Goal: Information Seeking & Learning: Find specific fact

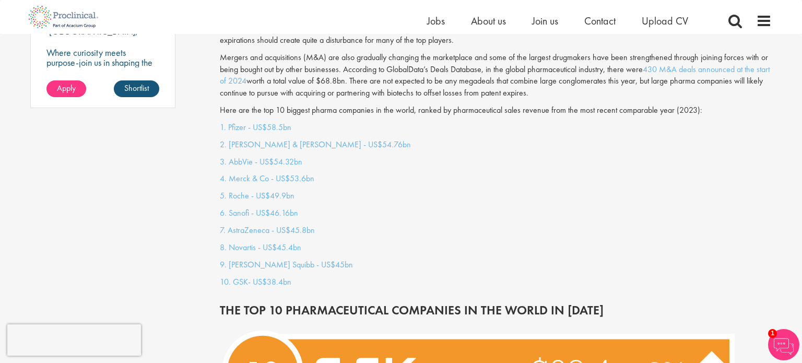
click at [437, 156] on p "3. AbbVie - US$54.32bn" at bounding box center [496, 162] width 552 height 12
click at [373, 159] on div "1. Pfizer - US$58.5bn 2. [PERSON_NAME] & [PERSON_NAME] - US$54.76bn 3. AbbVie -…" at bounding box center [496, 207] width 568 height 171
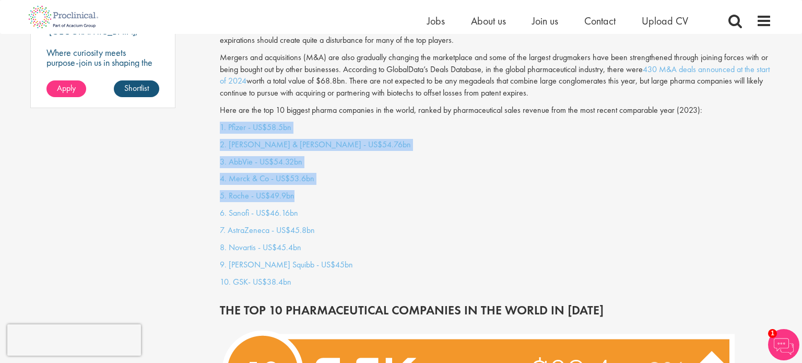
drag, startPoint x: 201, startPoint y: 118, endPoint x: 374, endPoint y: 175, distance: 182.4
click at [374, 175] on div "1. Pfizer - US$58.5bn 2. [PERSON_NAME] & [PERSON_NAME] - US$54.76bn 3. AbbVie -…" at bounding box center [496, 207] width 568 height 171
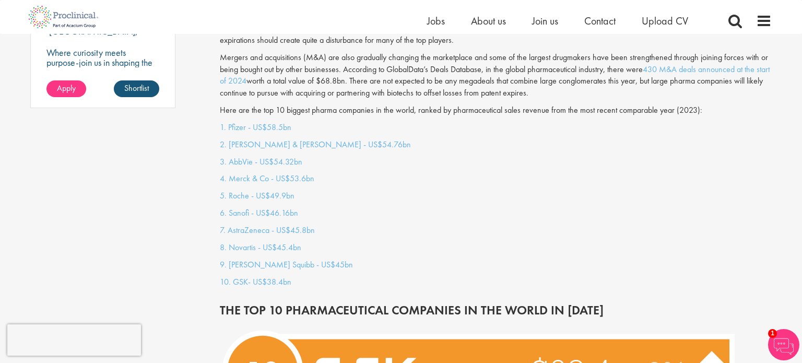
click at [370, 173] on p "4. Merck & Co - US$53.6bn" at bounding box center [496, 179] width 552 height 12
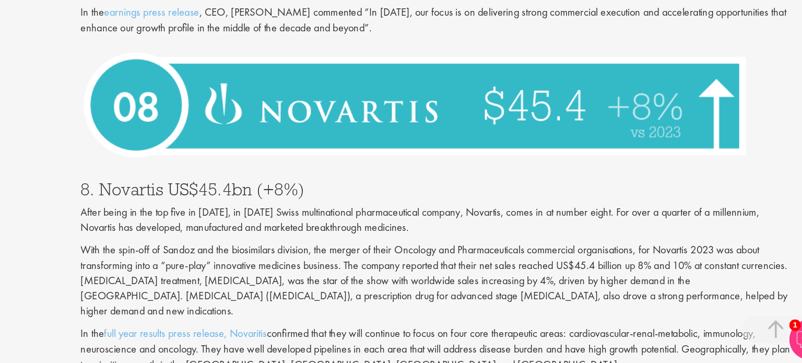
scroll to position [1599, 0]
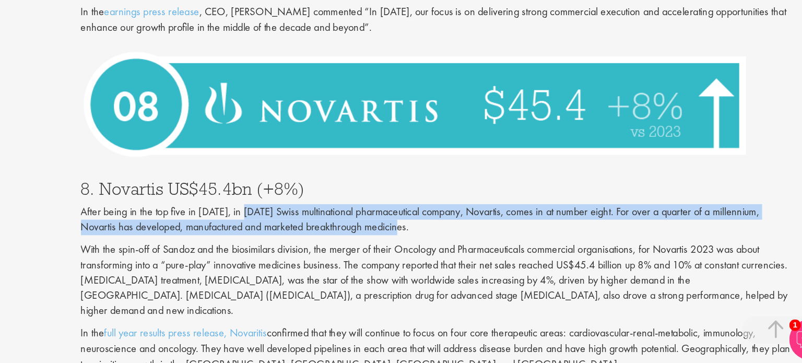
drag, startPoint x: 349, startPoint y: 232, endPoint x: 514, endPoint y: 249, distance: 165.8
click at [514, 249] on p "After being in the top five in [DATE], in [DATE] Swiss multinational pharmaceut…" at bounding box center [496, 252] width 552 height 24
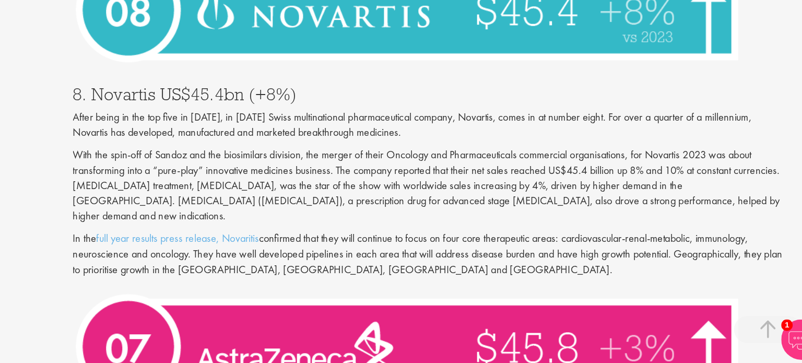
scroll to position [1672, 0]
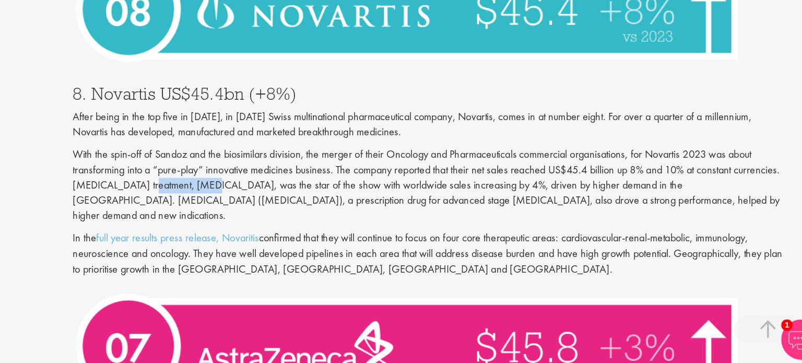
drag, startPoint x: 273, startPoint y: 211, endPoint x: 312, endPoint y: 216, distance: 38.9
click at [312, 216] on p "With the spin-off of Sandoz and the biosimilars division, the merger of their O…" at bounding box center [496, 224] width 552 height 59
drag, startPoint x: 309, startPoint y: 216, endPoint x: 288, endPoint y: 213, distance: 21.0
click at [288, 213] on p "With the spin-off of Sandoz and the biosimilars division, the merger of their O…" at bounding box center [496, 224] width 552 height 59
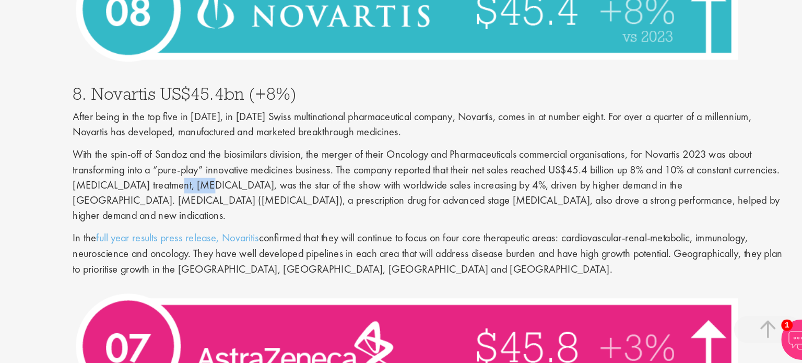
click at [402, 196] on p "With the spin-off of Sandoz and the biosimilars division, the merger of their O…" at bounding box center [496, 224] width 552 height 59
click at [666, 218] on p "With the spin-off of Sandoz and the biosimilars division, the merger of their O…" at bounding box center [496, 224] width 552 height 59
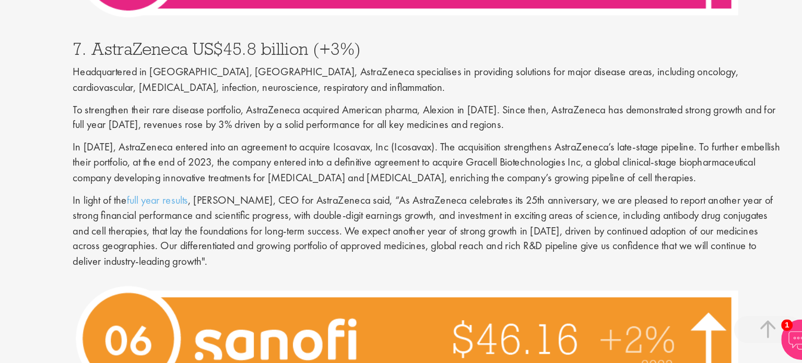
scroll to position [1969, 0]
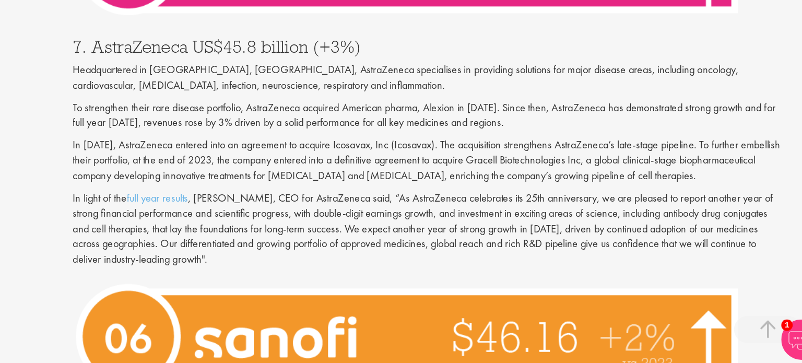
drag, startPoint x: 398, startPoint y: 176, endPoint x: 603, endPoint y: 180, distance: 205.1
click at [603, 188] on p "In [DATE], AstraZeneca entered into an agreement to acquire Icosavax, Inc (Icos…" at bounding box center [496, 206] width 552 height 36
drag, startPoint x: 713, startPoint y: 183, endPoint x: 654, endPoint y: 183, distance: 59.0
click at [654, 188] on p "In [DATE], AstraZeneca entered into an agreement to acquire Icosavax, Inc (Icos…" at bounding box center [496, 206] width 552 height 36
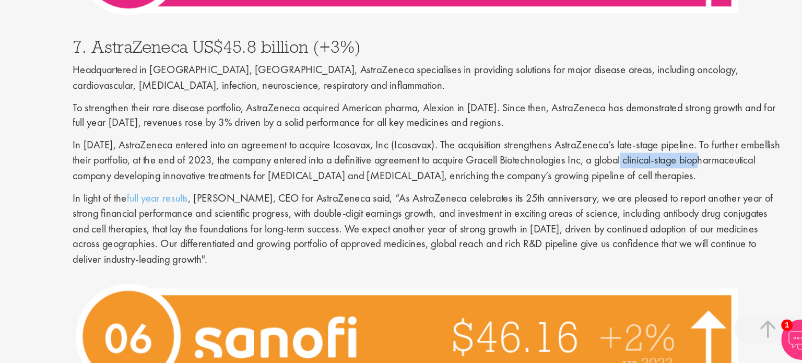
click at [654, 188] on p "In [DATE], AstraZeneca entered into an agreement to acquire Icosavax, Inc (Icos…" at bounding box center [496, 206] width 552 height 36
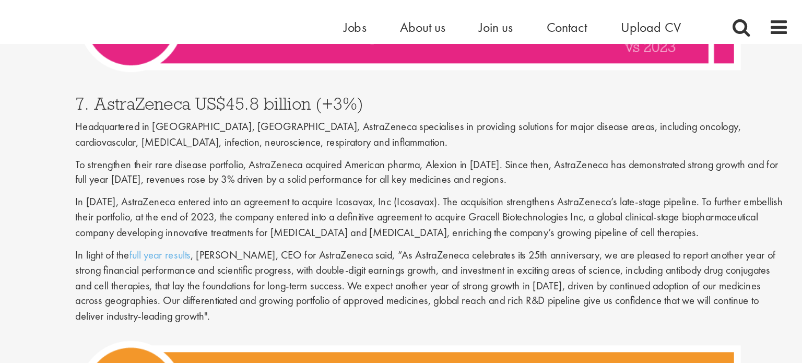
scroll to position [0, 0]
